Goal: Task Accomplishment & Management: Use online tool/utility

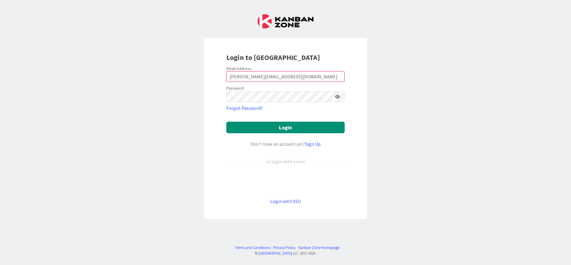
type input "[PERSON_NAME][EMAIL_ADDRESS][DOMAIN_NAME]"
click at [226, 122] on button "Login" at bounding box center [285, 128] width 118 height 12
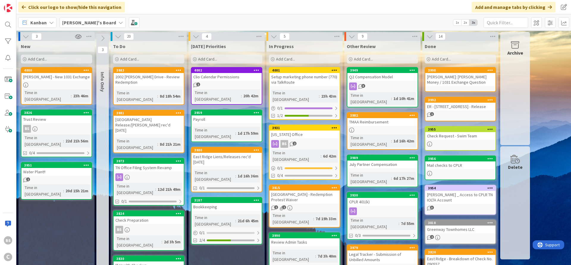
click at [211, 69] on div "4002" at bounding box center [227, 70] width 67 height 4
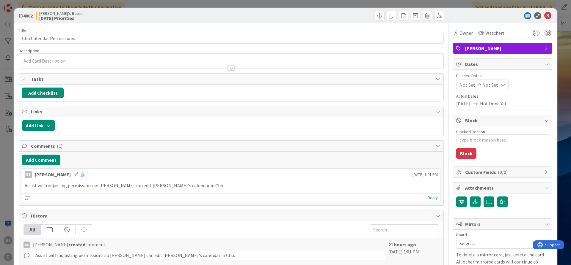
type textarea "x"
click at [44, 157] on button "Add Comment" at bounding box center [41, 160] width 38 height 11
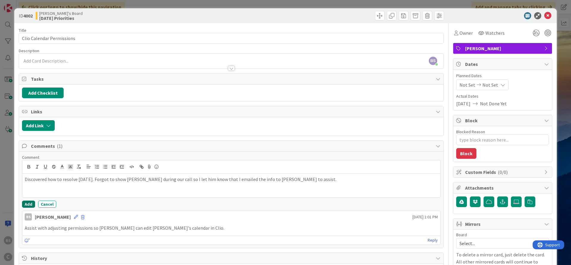
click at [31, 204] on button "Add" at bounding box center [28, 204] width 13 height 7
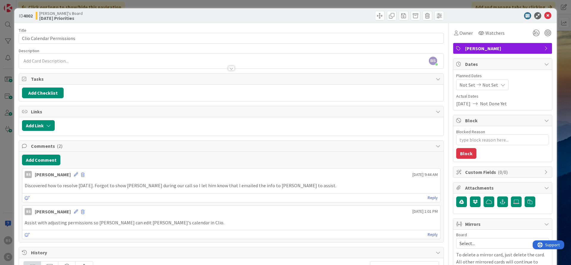
click at [546, 12] on icon at bounding box center [547, 15] width 7 height 7
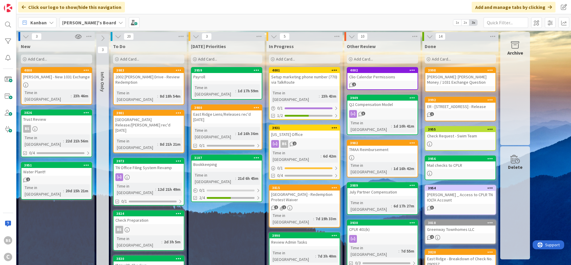
click at [220, 68] on div "3959" at bounding box center [226, 70] width 70 height 5
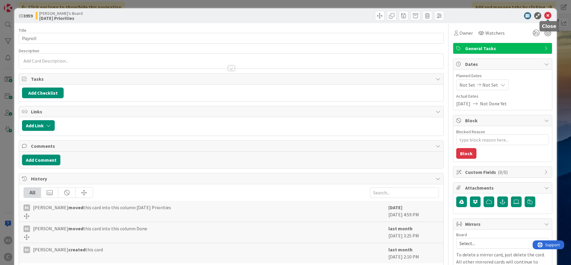
click at [548, 16] on icon at bounding box center [547, 15] width 7 height 7
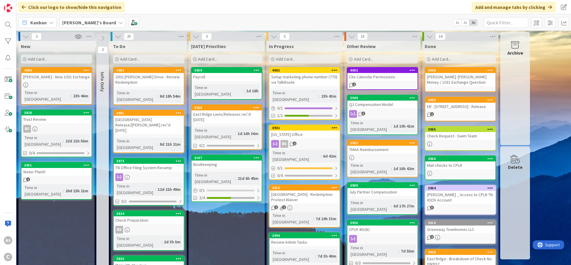
click at [196, 58] on icon at bounding box center [195, 60] width 4 height 4
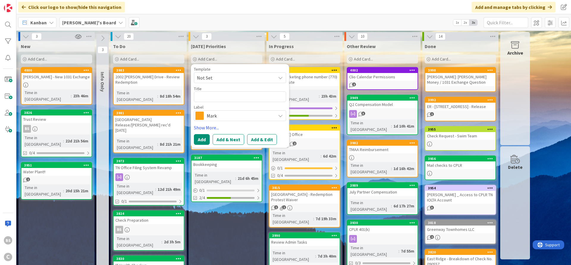
type textarea "x"
type textarea "5"
type textarea "x"
type textarea "50"
type textarea "x"
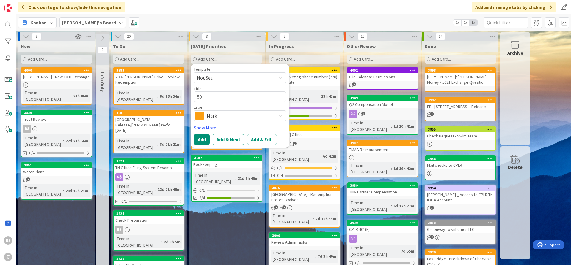
type textarea "500"
type textarea "x"
type textarea "5001"
type textarea "x"
type textarea "5001"
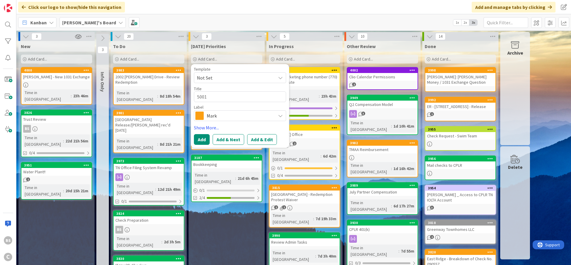
type textarea "x"
type textarea "5001 F"
type textarea "x"
type textarea "5001 Fi"
type textarea "x"
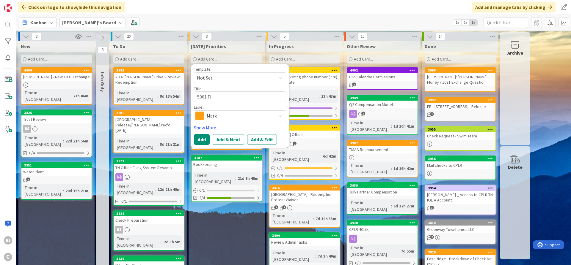
type textarea "5001 Fik"
type textarea "x"
type textarea "5001 [PERSON_NAME]"
type textarea "x"
type textarea "5001 [PERSON_NAME]"
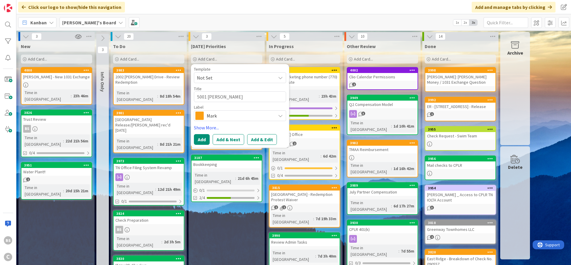
type textarea "x"
type textarea "5001 [PERSON_NAME] D"
type textarea "x"
type textarea "5001 [PERSON_NAME] Dr"
click at [258, 141] on button "Add & Edit" at bounding box center [262, 139] width 30 height 11
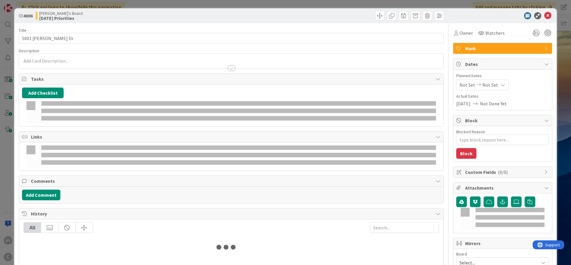
type textarea "x"
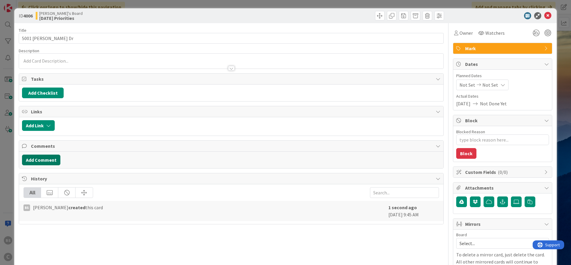
click at [44, 158] on button "Add Comment" at bounding box center [41, 160] width 38 height 11
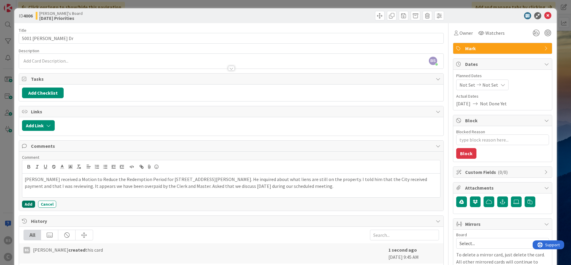
click at [25, 205] on button "Add" at bounding box center [28, 204] width 13 height 7
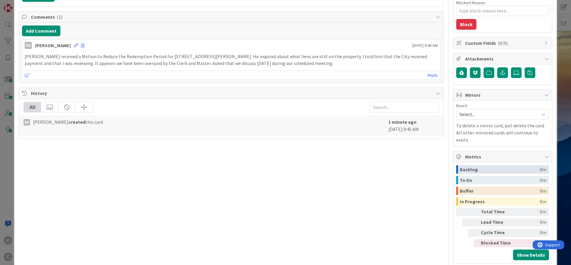
scroll to position [133, 0]
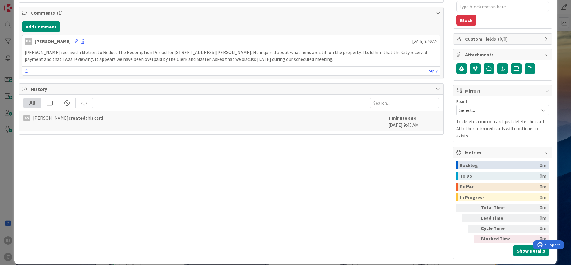
click at [486, 113] on span "Select..." at bounding box center [497, 110] width 76 height 8
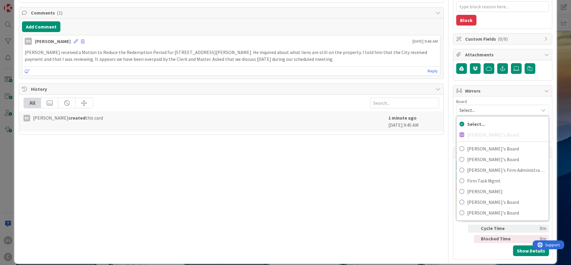
drag, startPoint x: 328, startPoint y: 203, endPoint x: 321, endPoint y: 196, distance: 10.7
click at [329, 202] on div "Title 12 / 128 5001 [PERSON_NAME] Dr Description BS [PERSON_NAME] just joined O…" at bounding box center [231, 75] width 425 height 370
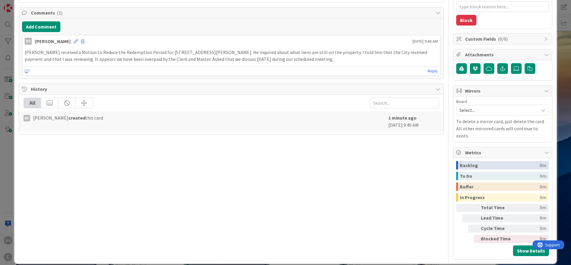
scroll to position [0, 0]
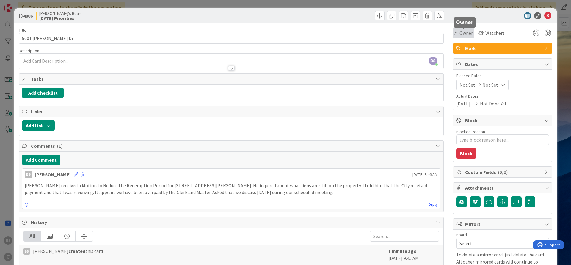
click at [460, 34] on span "Owner" at bounding box center [465, 32] width 13 height 7
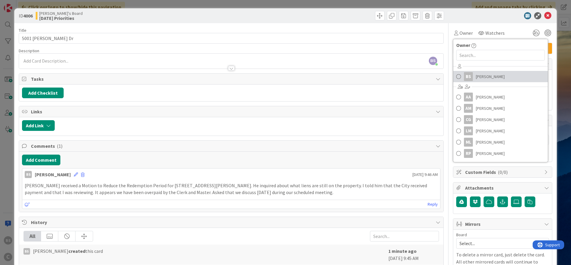
click at [484, 75] on span "[PERSON_NAME]" at bounding box center [489, 76] width 29 height 9
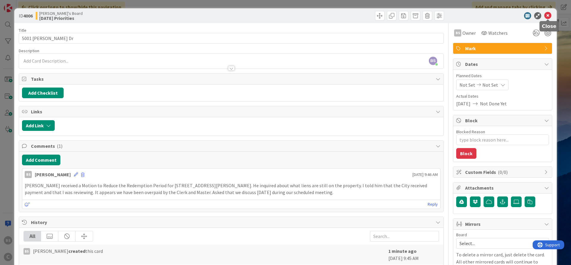
click at [551, 13] on icon at bounding box center [547, 15] width 7 height 7
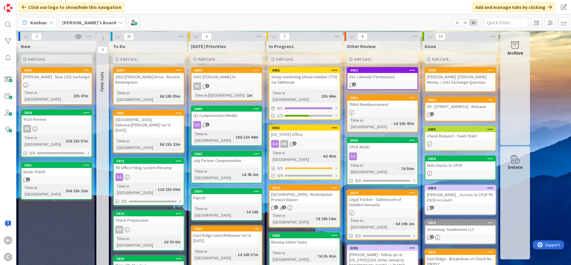
click at [116, 58] on icon at bounding box center [117, 60] width 4 height 4
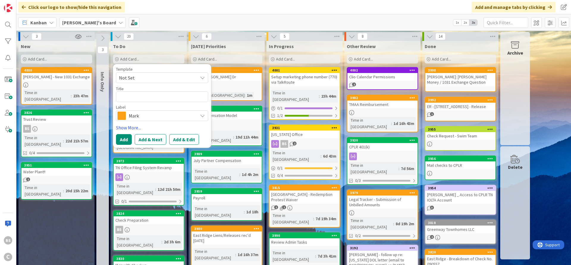
type textarea "x"
type textarea "A"
type textarea "x"
type textarea "Amb"
type textarea "x"
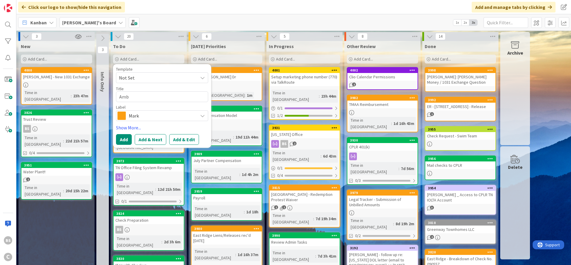
type textarea "Ambe"
type textarea "x"
type textarea "Amber"
type textarea "x"
type textarea "Amber"
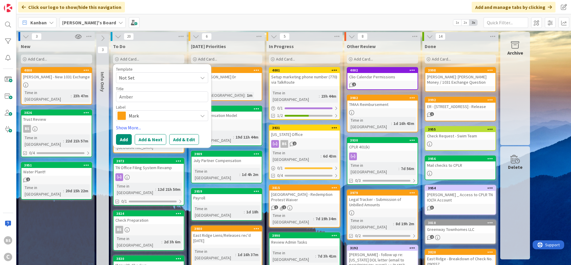
type textarea "x"
type textarea "Amber -"
type textarea "x"
type textarea "Amber -"
type textarea "x"
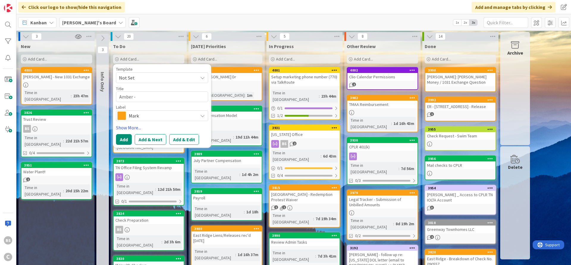
type textarea "Amber - P"
type textarea "x"
type textarea "Amber - Pr"
type textarea "x"
type textarea "Amber - Pri"
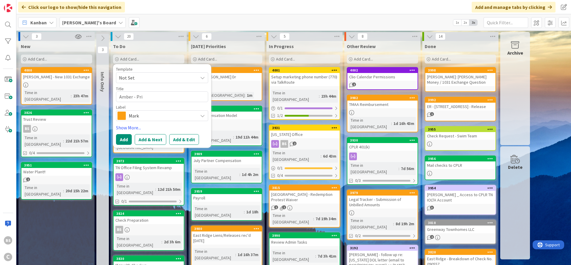
type textarea "x"
type textarea "[PERSON_NAME]"
type textarea "x"
type textarea "Amber - Print"
type textarea "x"
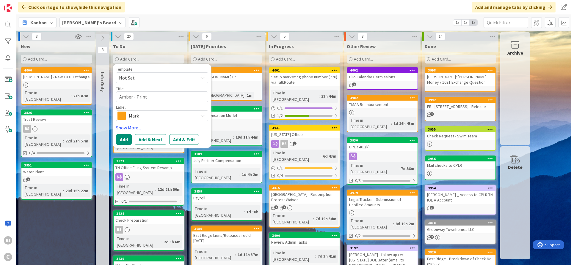
type textarea "Amber - Printe"
type textarea "x"
type textarea "Amber - Printer"
click at [179, 118] on span "Mark" at bounding box center [162, 116] width 66 height 8
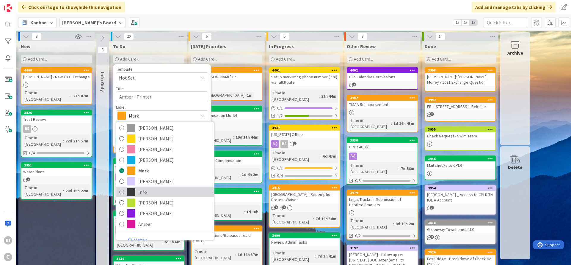
scroll to position [31, 0]
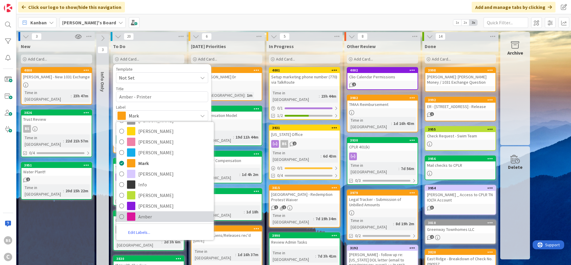
click at [165, 216] on span "Amber" at bounding box center [174, 216] width 73 height 9
type textarea "x"
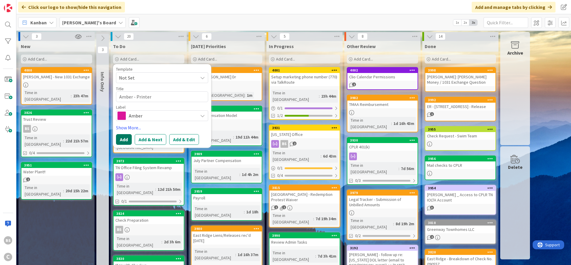
click at [127, 138] on button "Add" at bounding box center [124, 139] width 16 height 11
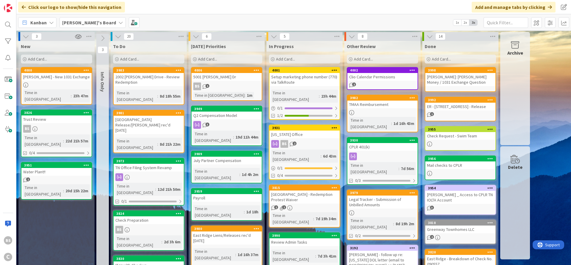
scroll to position [221, 0]
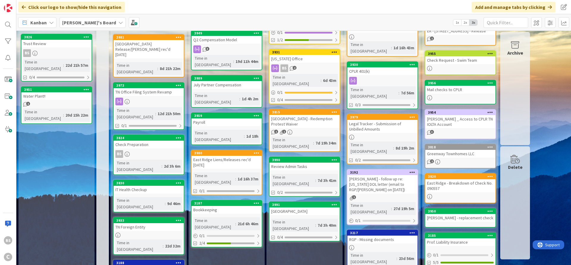
scroll to position [0, 0]
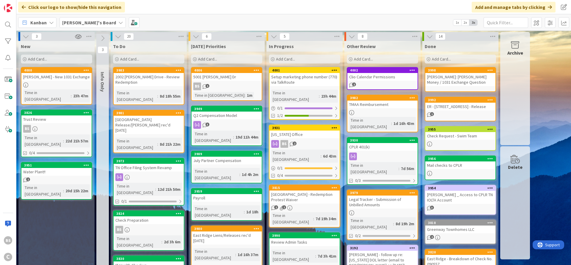
click at [115, 58] on icon at bounding box center [117, 60] width 4 height 4
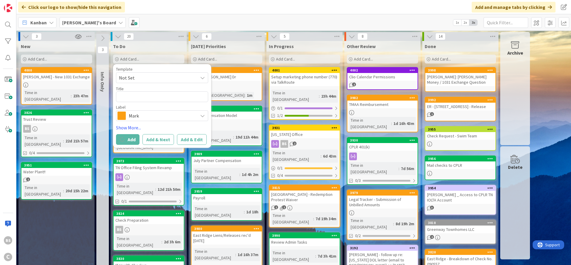
click at [160, 7] on div "Click our logo to show/hide this navigation Add and manage tabs by clicking" at bounding box center [293, 7] width 554 height 14
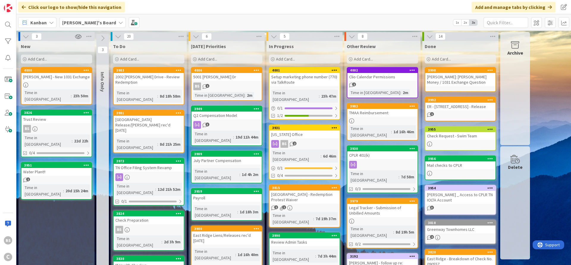
click at [118, 59] on icon at bounding box center [117, 60] width 4 height 4
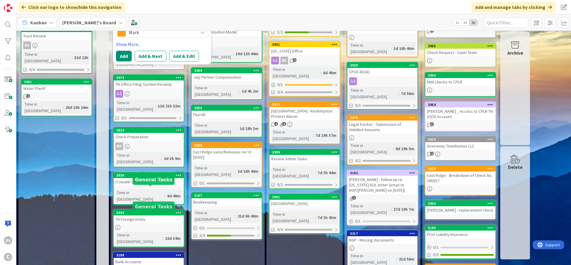
scroll to position [221, 0]
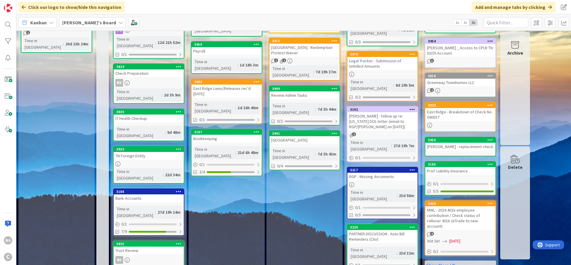
scroll to position [0, 0]
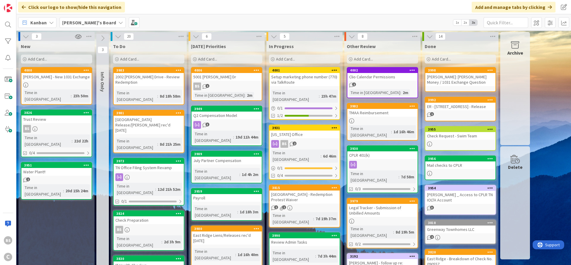
click at [117, 60] on icon at bounding box center [117, 60] width 4 height 4
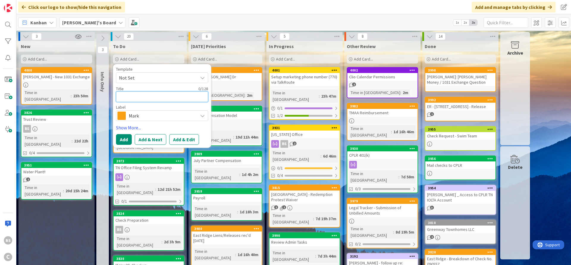
type textarea "x"
type textarea "A"
type textarea "x"
type textarea "Amb"
type textarea "x"
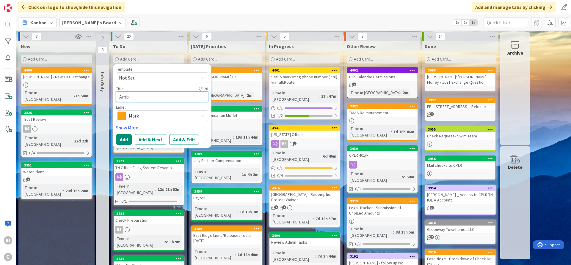
type textarea "Ambe"
type textarea "x"
type textarea "Amber"
type textarea "x"
type textarea "Amber -"
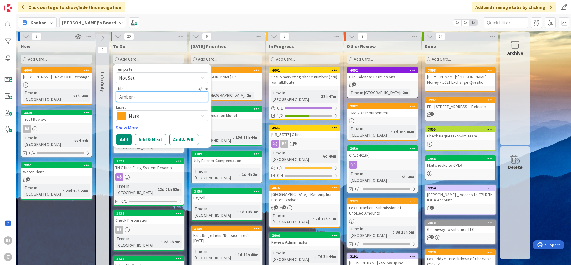
type textarea "x"
type textarea "Amber -"
type textarea "x"
type textarea "Amber - P"
type textarea "x"
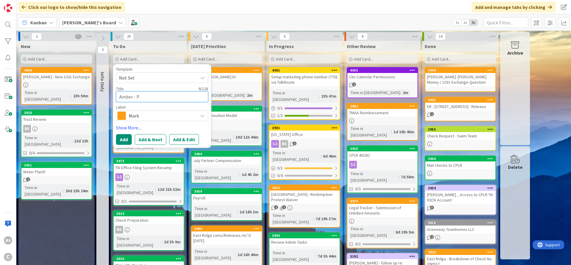
type textarea "Amber - Pr"
type textarea "x"
type textarea "Amber - Pri"
type textarea "x"
type textarea "[PERSON_NAME]"
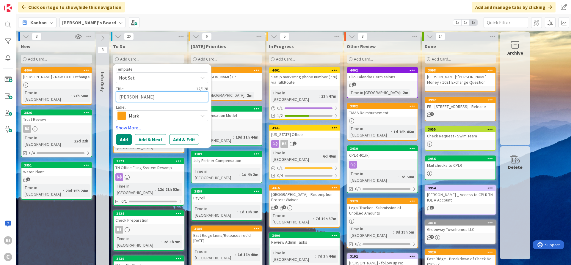
type textarea "x"
type textarea "Amber - Prine"
type textarea "x"
type textarea "Amber - Priner"
type textarea "x"
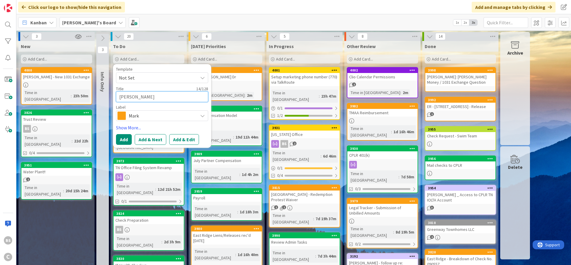
type textarea "Amber - Prine"
type textarea "x"
type textarea "[PERSON_NAME]"
type textarea "x"
type textarea "Amber - Print"
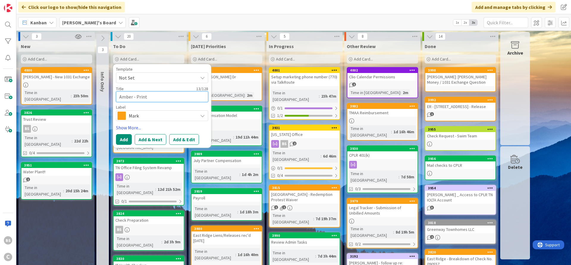
type textarea "x"
type textarea "Amber - Printe"
type textarea "x"
type textarea "Amber - Printer"
click at [188, 137] on button "Add & Edit" at bounding box center [184, 139] width 30 height 11
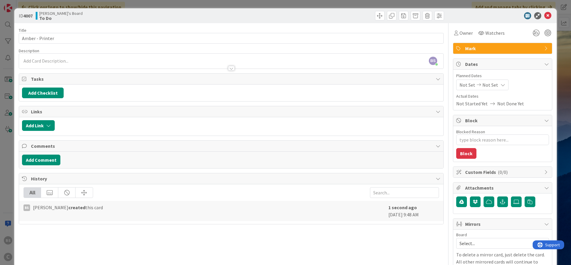
click at [478, 48] on span "Mark" at bounding box center [503, 48] width 76 height 7
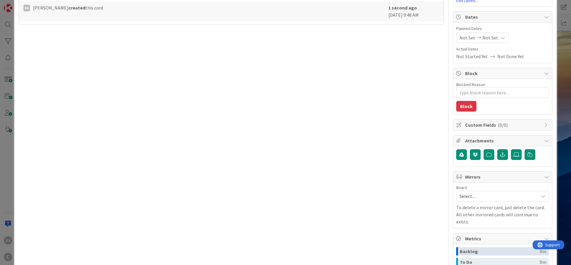
scroll to position [72, 0]
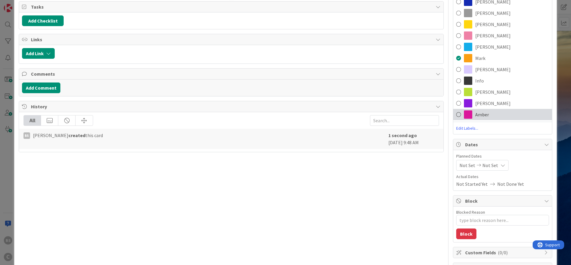
click at [462, 116] on div "Amber" at bounding box center [502, 114] width 99 height 11
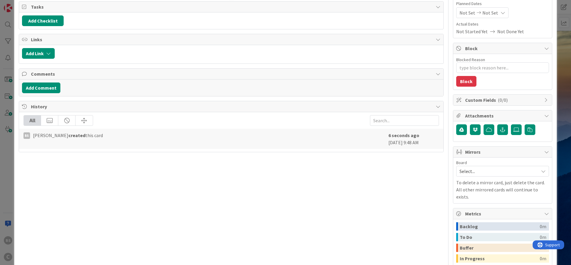
type textarea "x"
click at [353, 210] on div "Title 15 / 128 Amber - Printer Description BS Brooke Smith just joined Owner Wa…" at bounding box center [231, 136] width 425 height 370
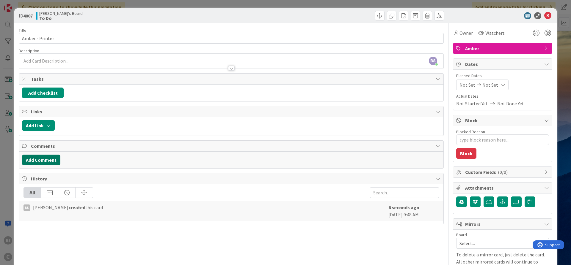
click at [35, 157] on button "Add Comment" at bounding box center [41, 160] width 38 height 11
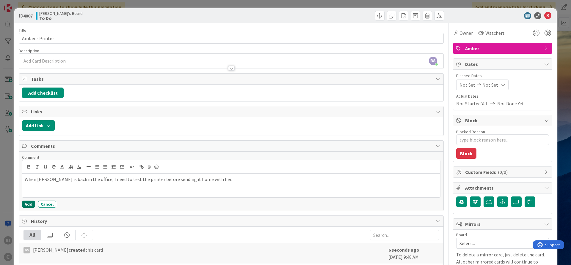
click at [25, 204] on button "Add" at bounding box center [28, 204] width 13 height 7
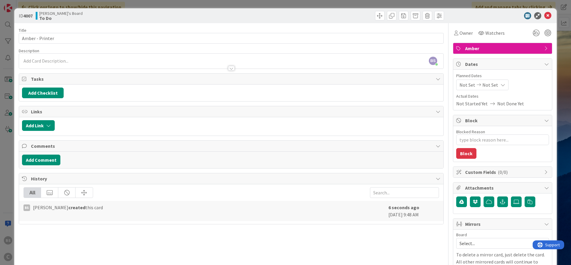
type textarea "x"
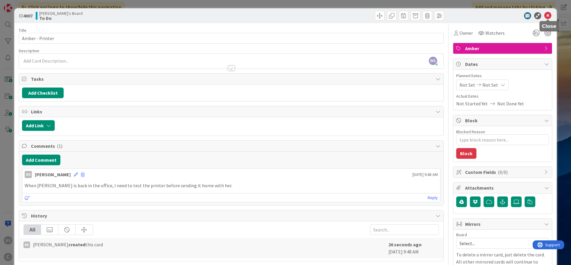
click at [550, 17] on icon at bounding box center [547, 15] width 7 height 7
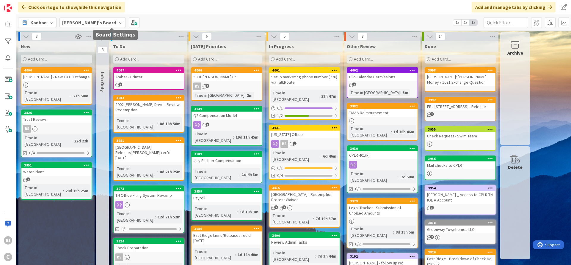
click at [87, 19] on span "[PERSON_NAME]'s Board" at bounding box center [89, 22] width 54 height 7
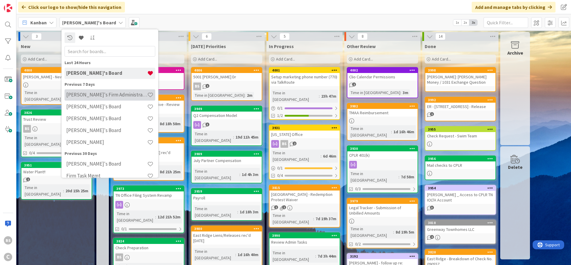
click at [89, 95] on h4 "[PERSON_NAME]'s Firm Administration Board" at bounding box center [106, 95] width 81 height 6
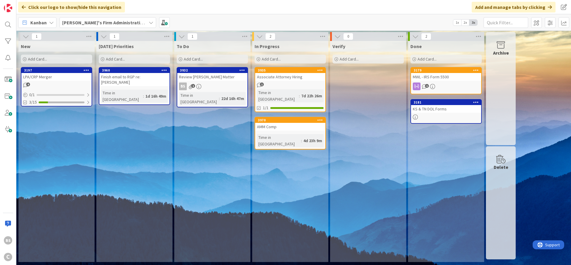
click at [73, 21] on b "[PERSON_NAME]'s Firm Administration Board" at bounding box center [110, 23] width 97 height 6
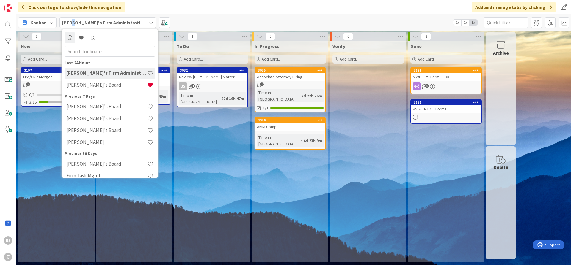
click at [73, 21] on b "[PERSON_NAME]'s Firm Administration Board" at bounding box center [110, 23] width 97 height 6
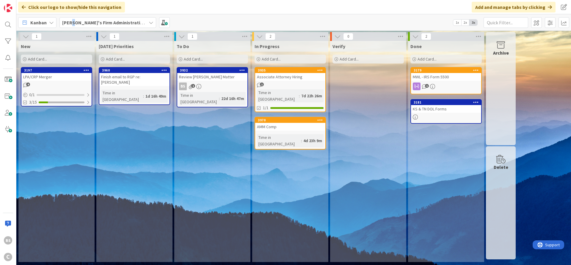
click at [73, 21] on b "[PERSON_NAME]'s Firm Administration Board" at bounding box center [110, 23] width 97 height 6
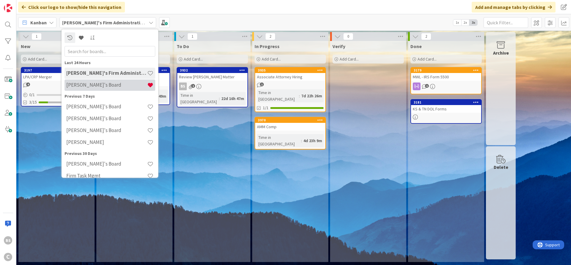
click at [87, 86] on h4 "[PERSON_NAME]'s Board" at bounding box center [106, 85] width 81 height 6
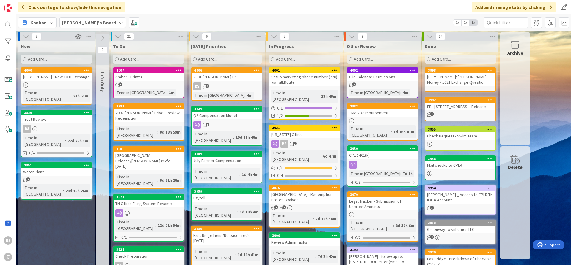
click at [101, 37] on icon at bounding box center [102, 38] width 7 height 7
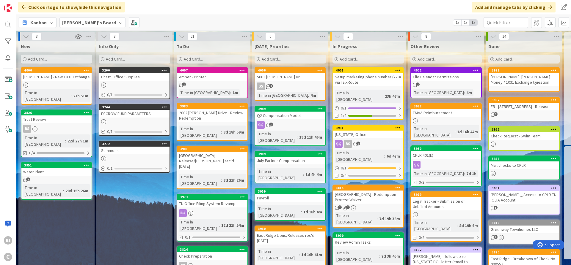
click at [102, 37] on icon at bounding box center [103, 36] width 7 height 7
